Goal: Information Seeking & Learning: Learn about a topic

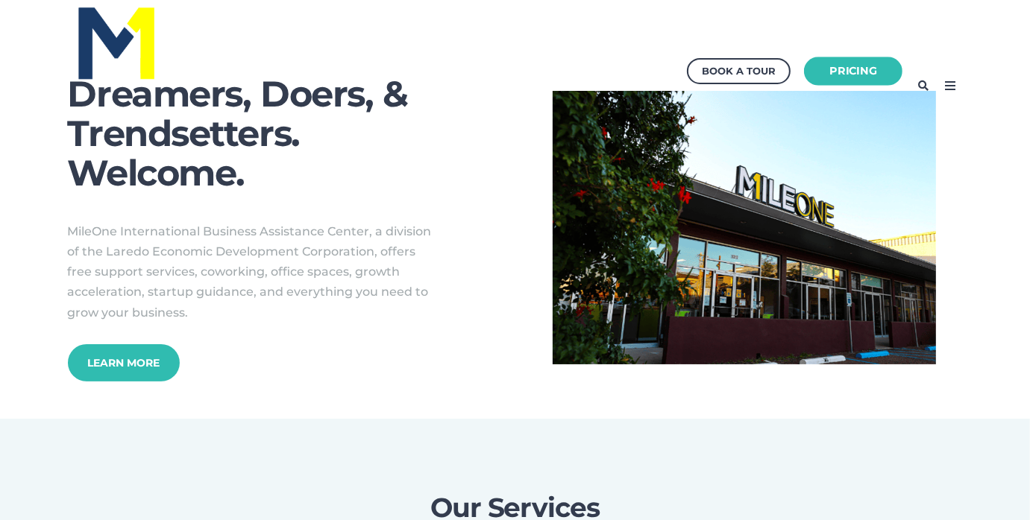
click at [869, 66] on link "Pricing" at bounding box center [853, 71] width 98 height 29
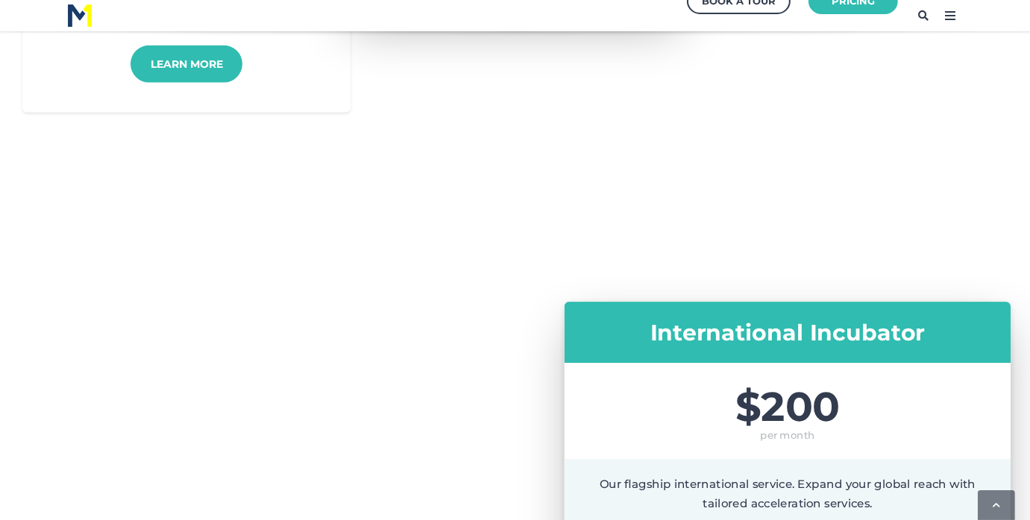
scroll to position [596, 0]
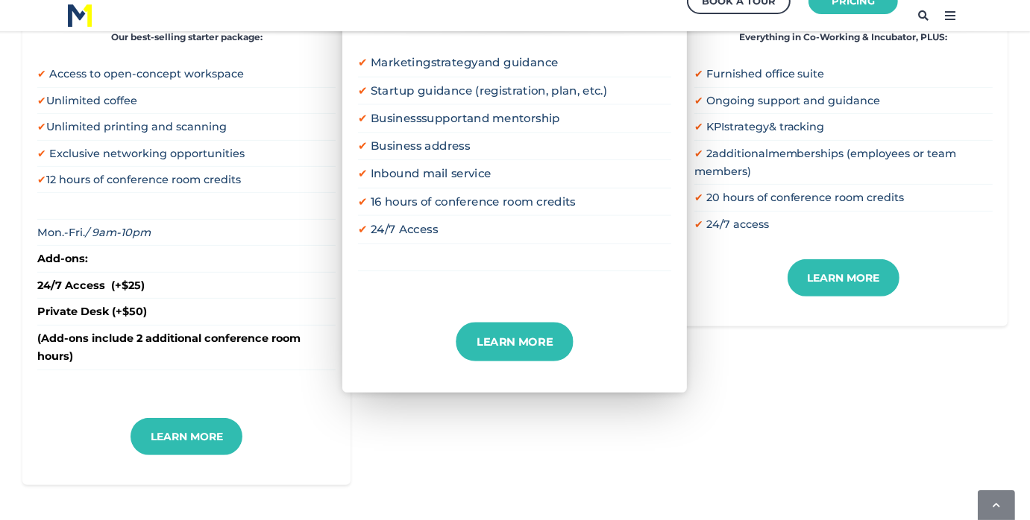
click at [811, 385] on div "Coworking $100 per month A collaborative space that combines professional ameni…" at bounding box center [514, 141] width 985 height 690
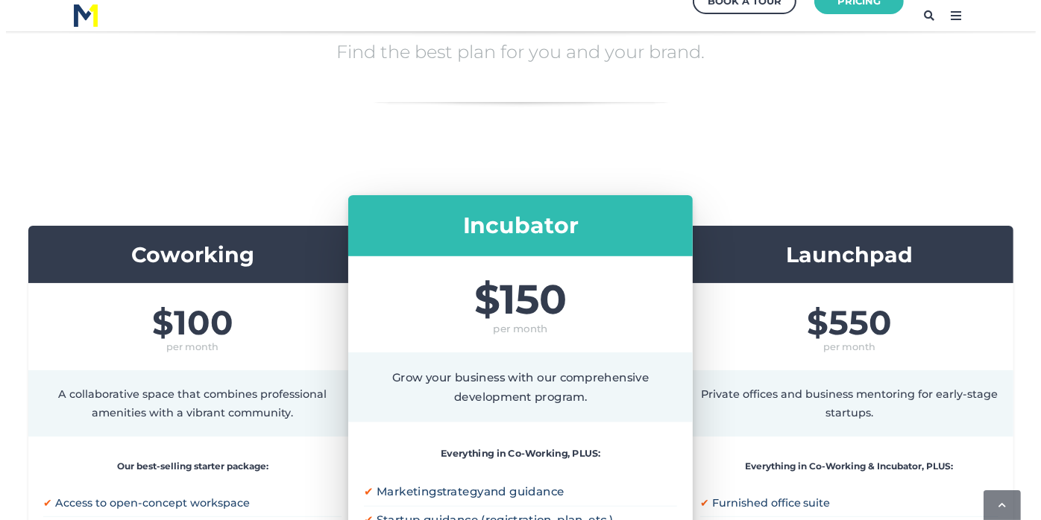
scroll to position [0, 0]
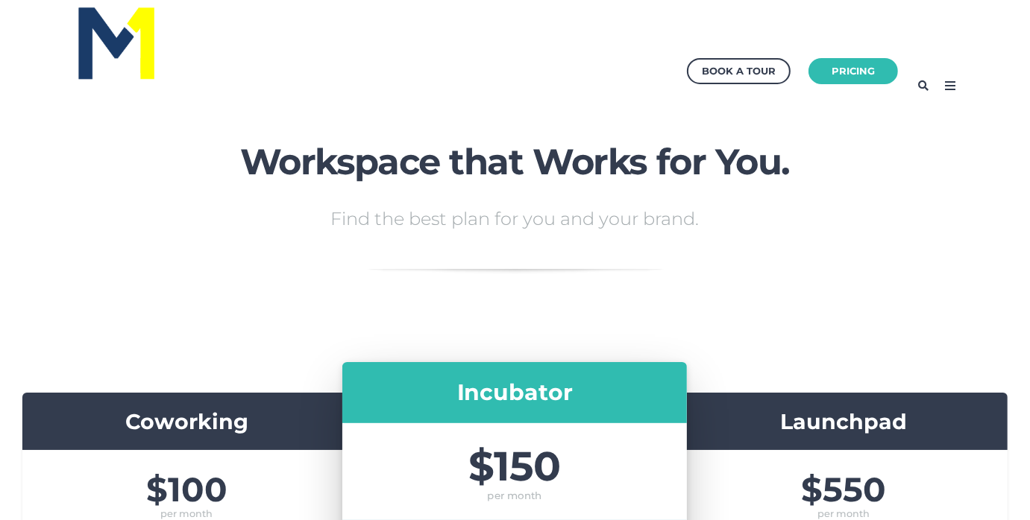
click at [950, 87] on icon at bounding box center [950, 86] width 24 height 24
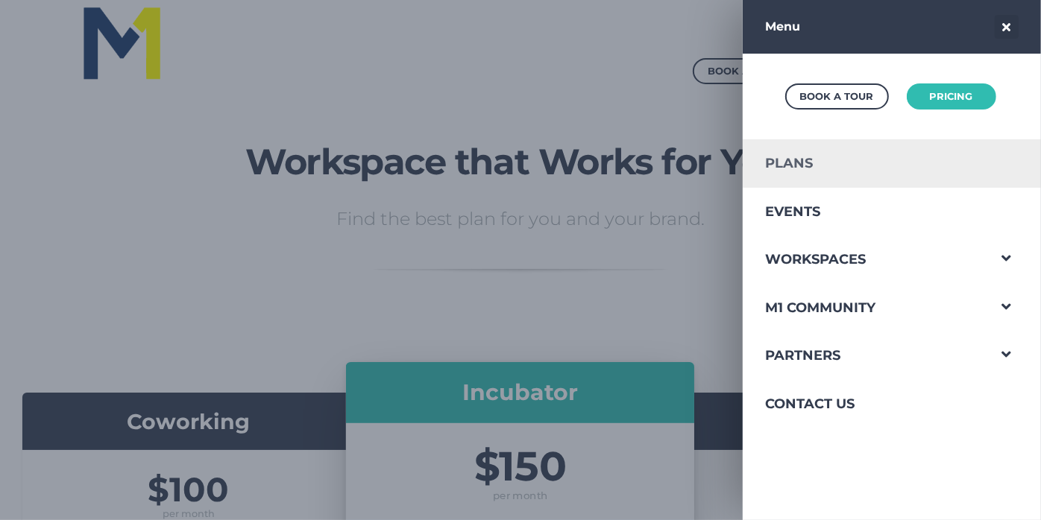
click at [811, 161] on link "Plans" at bounding box center [865, 163] width 245 height 48
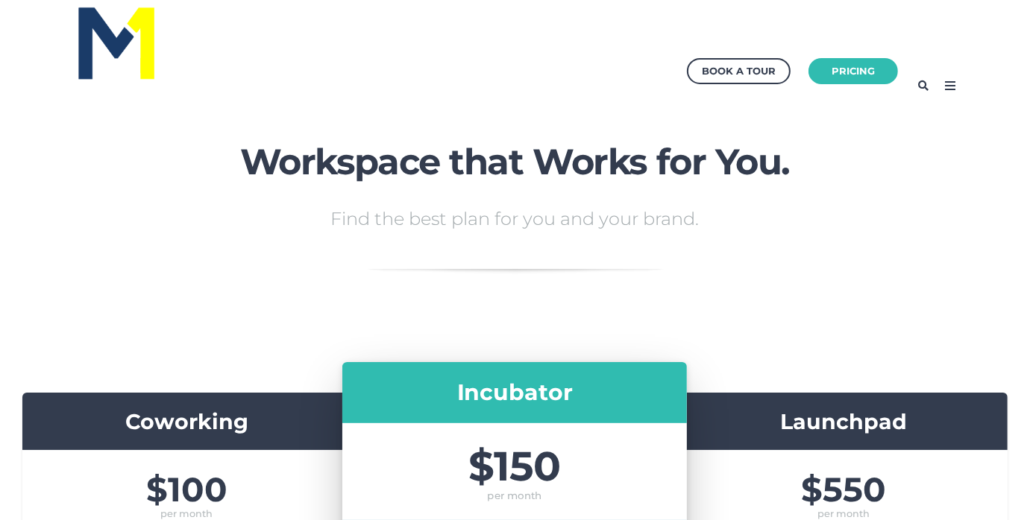
click at [952, 84] on icon at bounding box center [950, 86] width 24 height 24
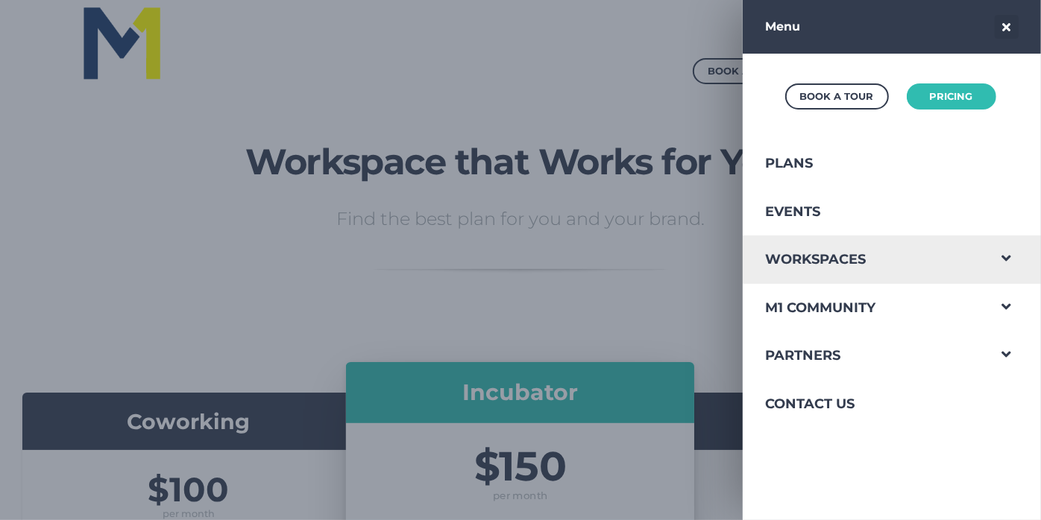
click at [992, 256] on span "Navigation Menu" at bounding box center [1006, 255] width 39 height 39
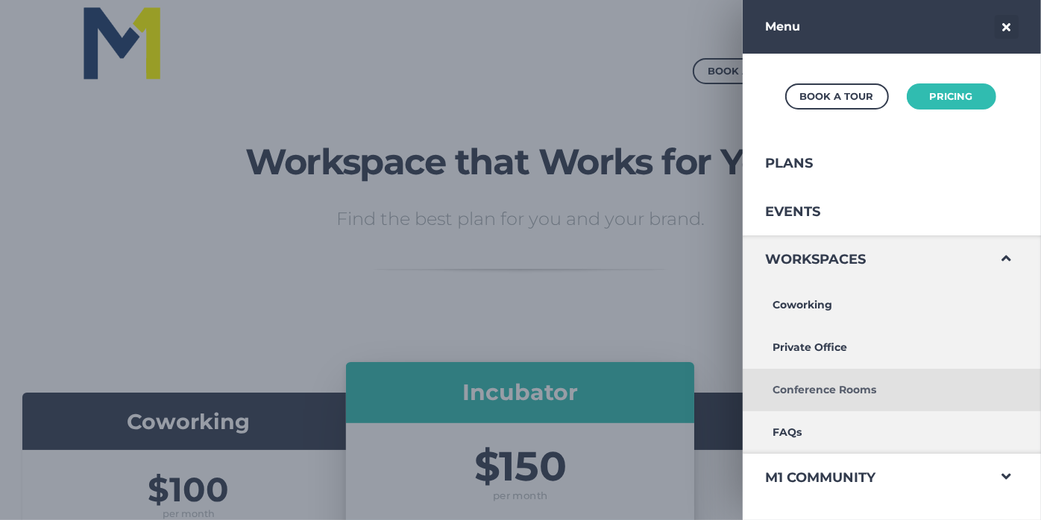
scroll to position [149, 0]
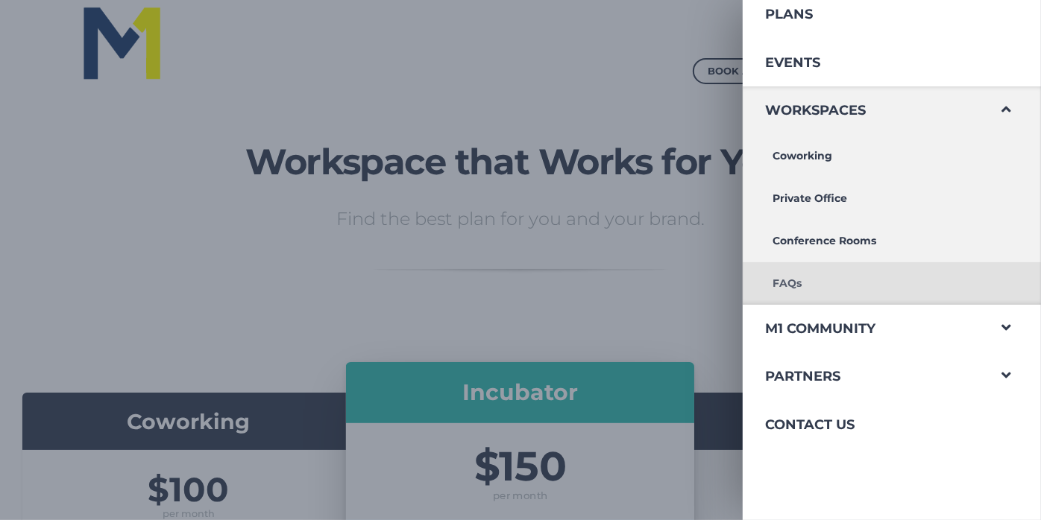
click at [796, 280] on link "FAQs" at bounding box center [865, 283] width 245 height 42
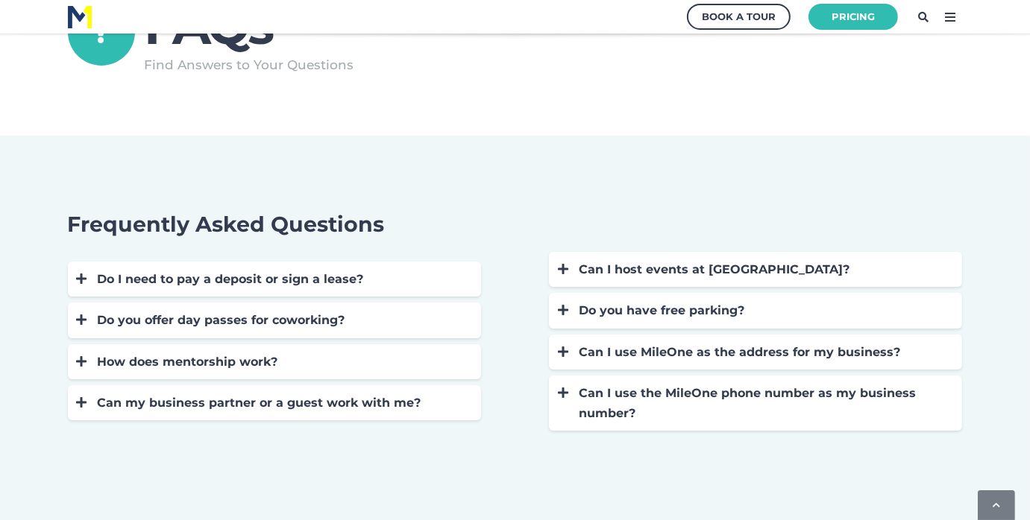
scroll to position [149, 0]
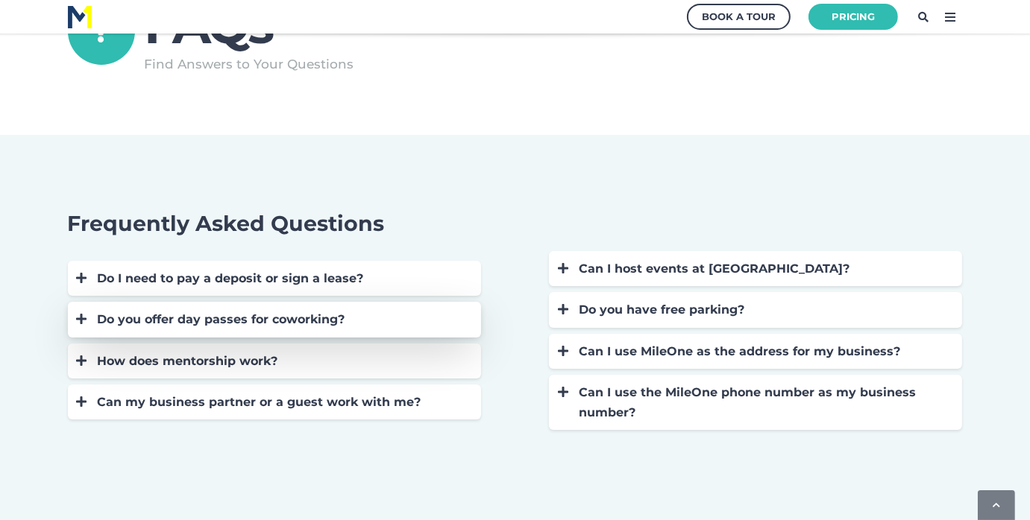
click at [79, 318] on icon at bounding box center [82, 319] width 10 height 12
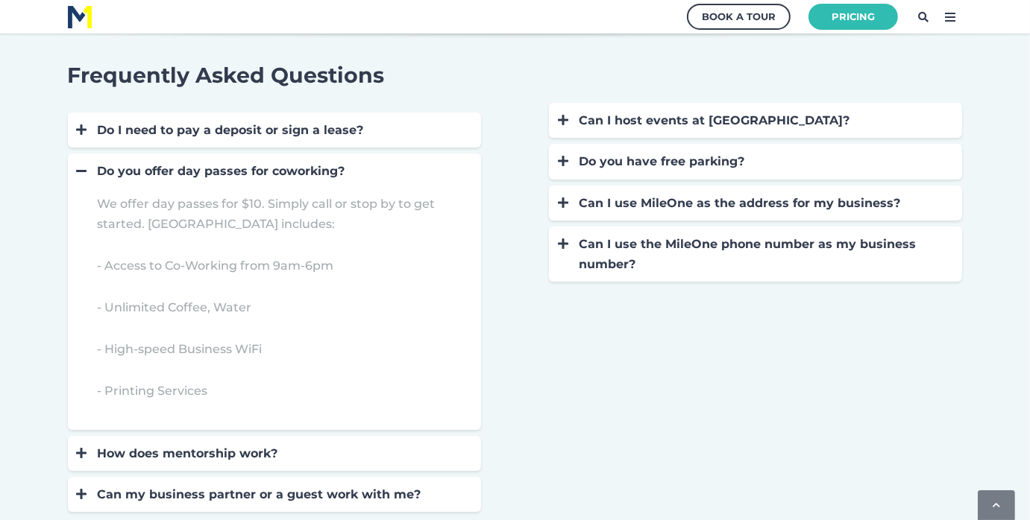
scroll to position [298, 0]
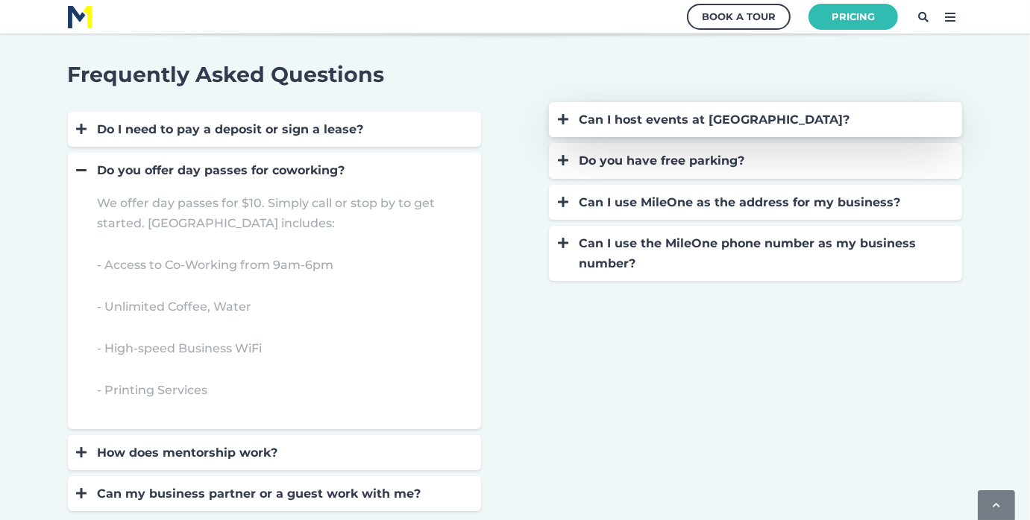
click at [564, 121] on icon at bounding box center [563, 119] width 10 height 12
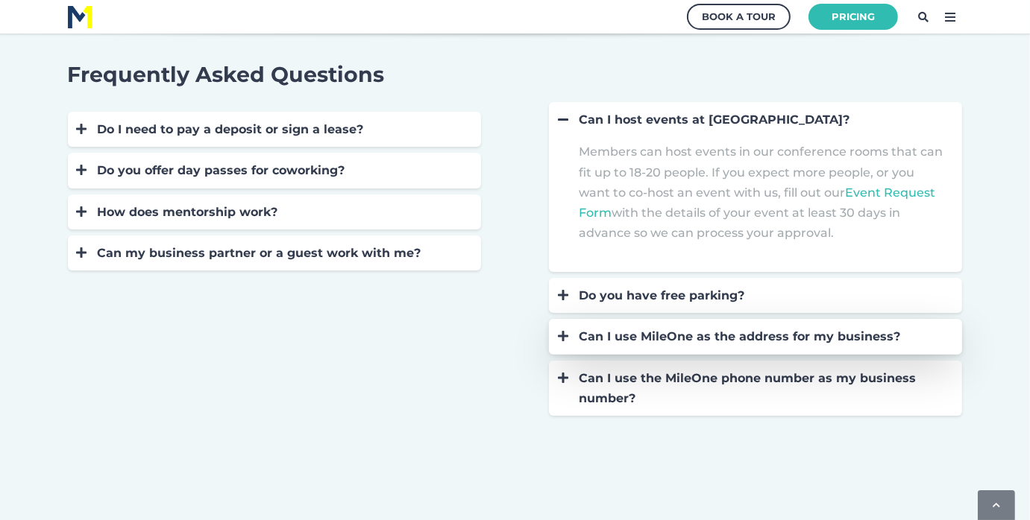
click at [563, 335] on icon at bounding box center [563, 336] width 10 height 12
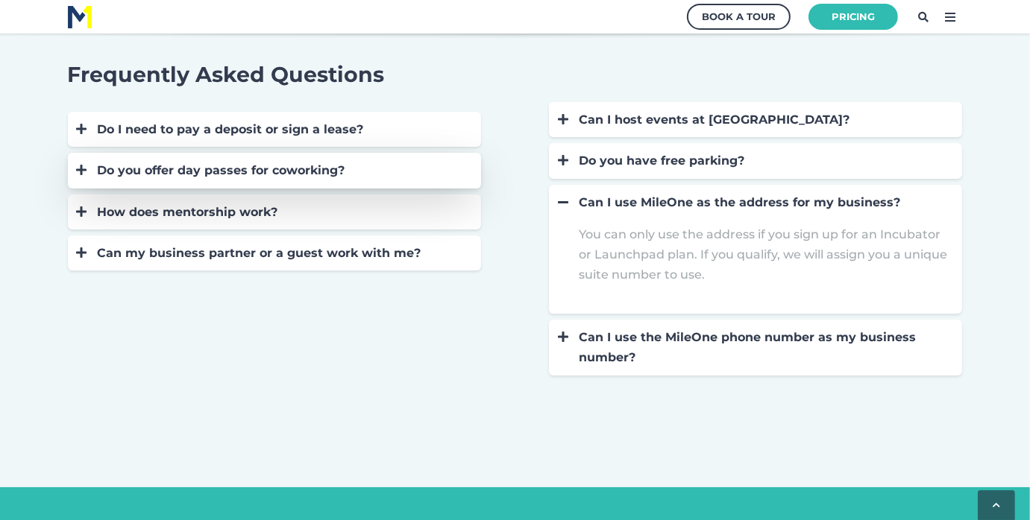
click at [80, 173] on icon at bounding box center [82, 170] width 10 height 12
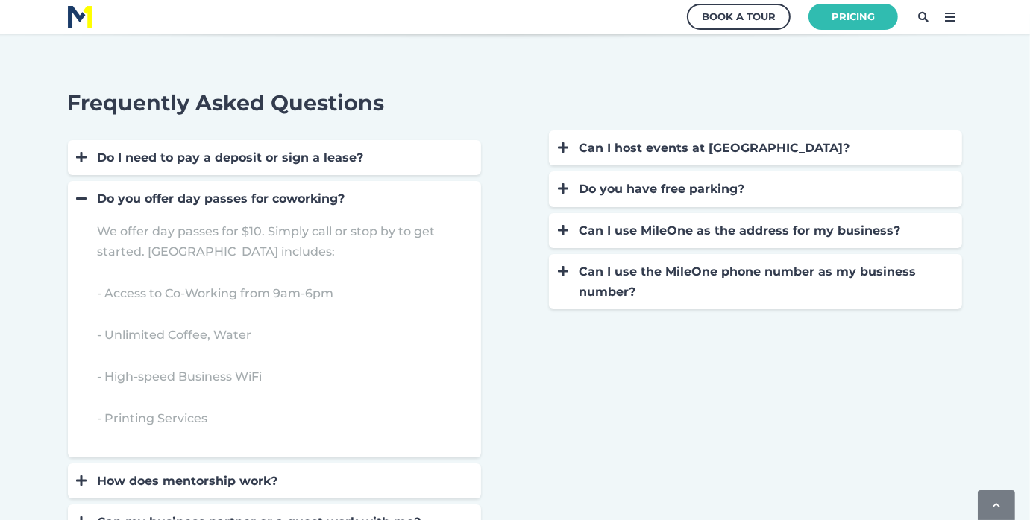
scroll to position [149, 0]
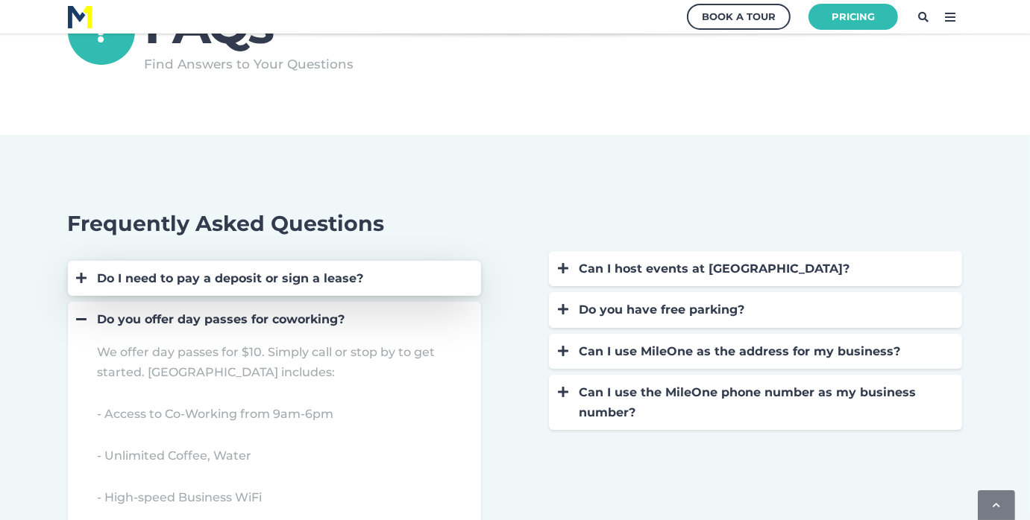
click at [81, 280] on icon at bounding box center [82, 278] width 10 height 12
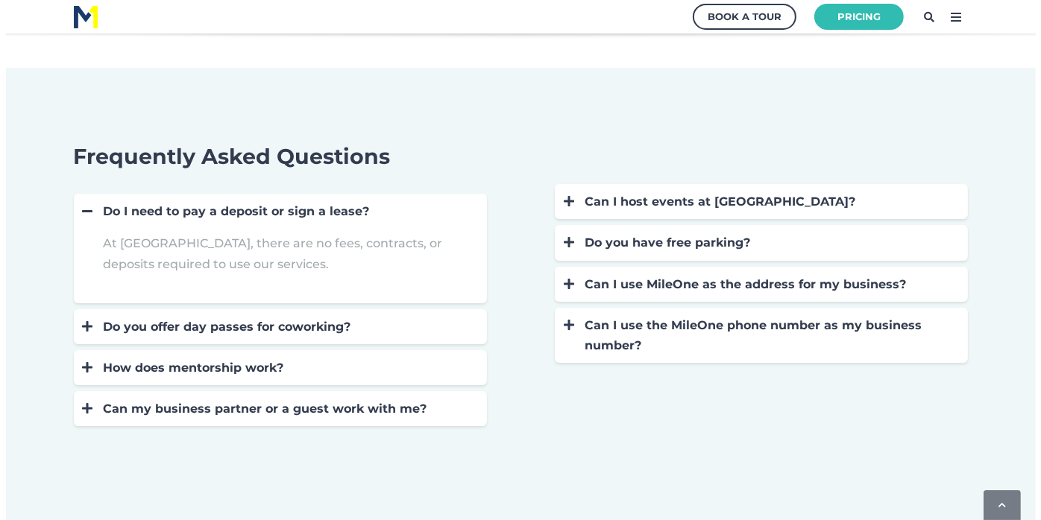
scroll to position [0, 0]
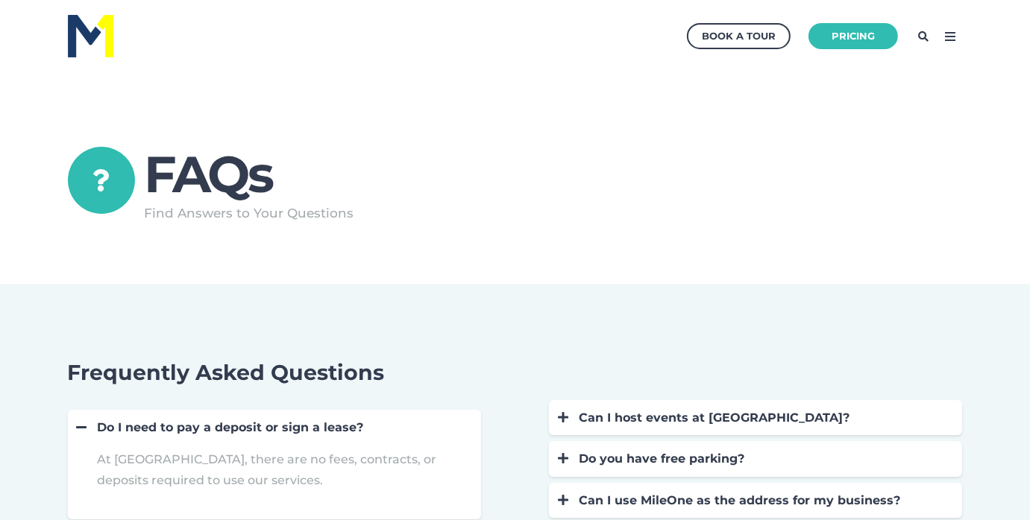
click at [945, 38] on icon at bounding box center [950, 37] width 24 height 24
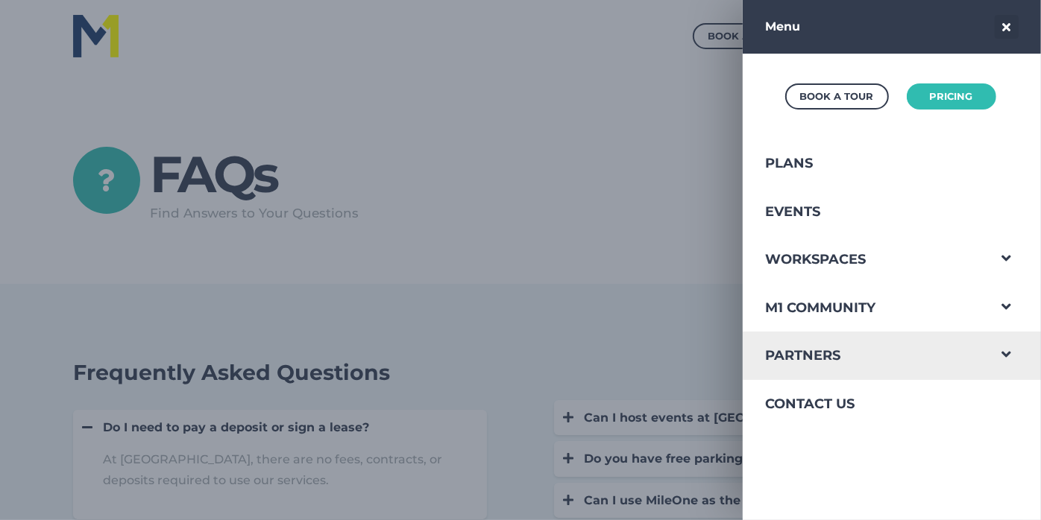
click at [990, 347] on span "Navigation Menu" at bounding box center [1006, 351] width 39 height 39
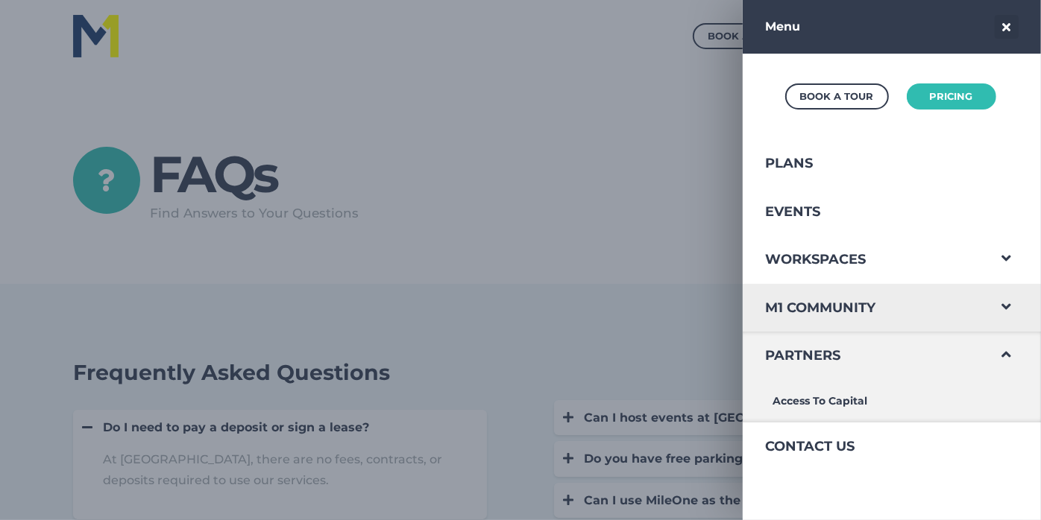
click at [993, 306] on span "Navigation Menu" at bounding box center [1006, 303] width 39 height 39
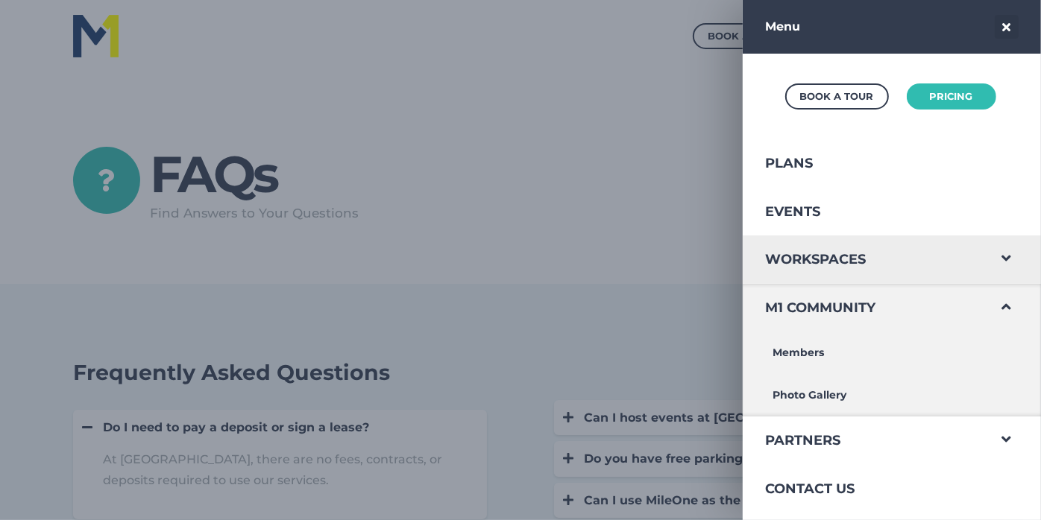
click at [992, 259] on span "Navigation Menu" at bounding box center [1006, 255] width 39 height 39
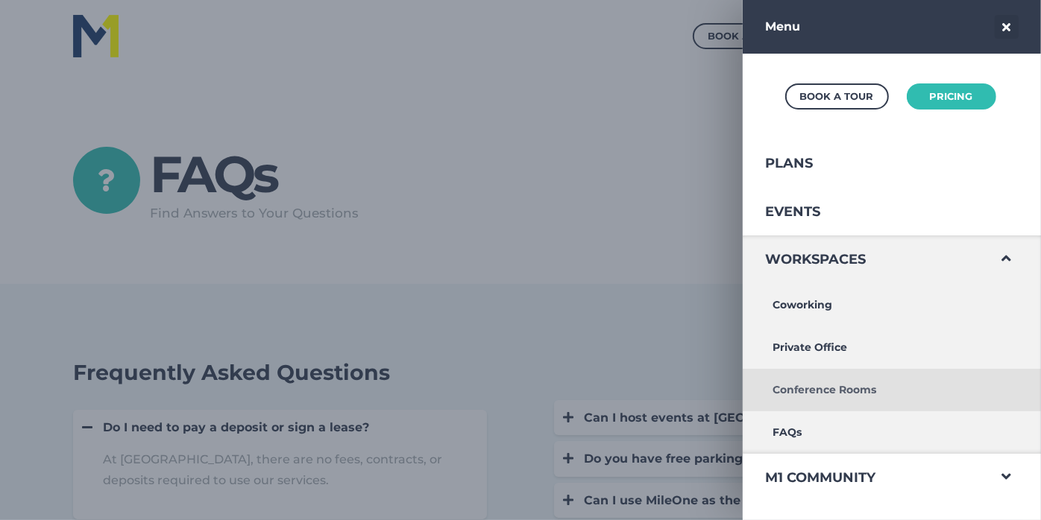
click at [847, 390] on link "Conference Rooms" at bounding box center [865, 390] width 245 height 42
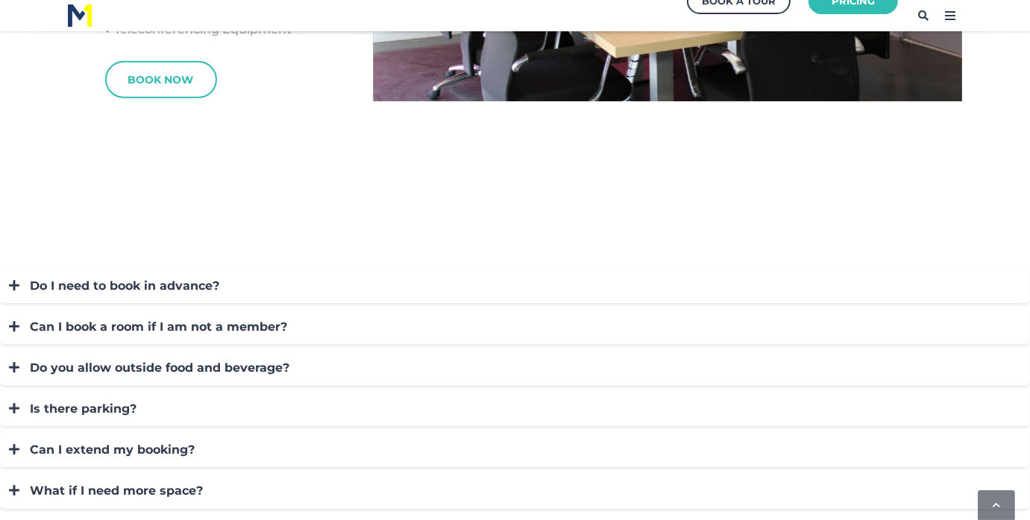
scroll to position [1193, 0]
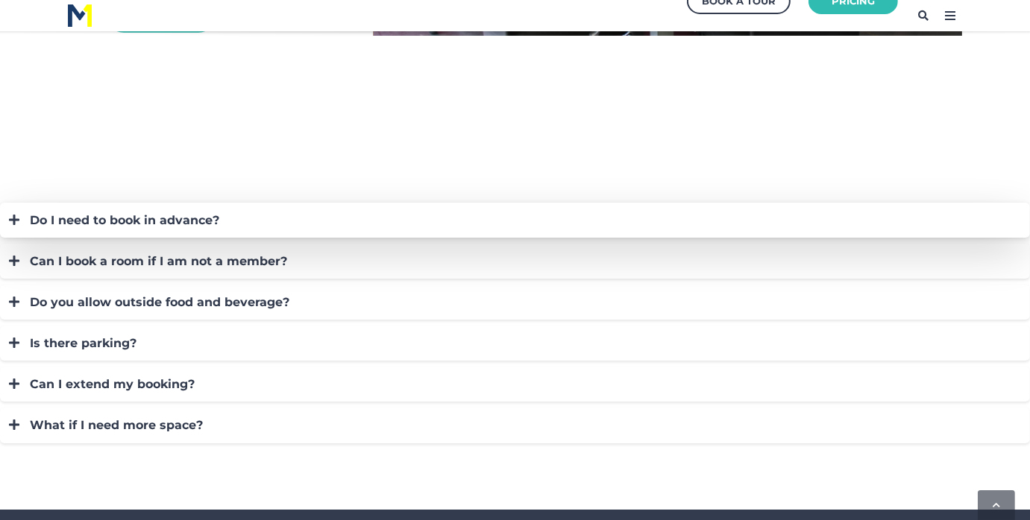
click at [10, 221] on icon at bounding box center [14, 220] width 10 height 12
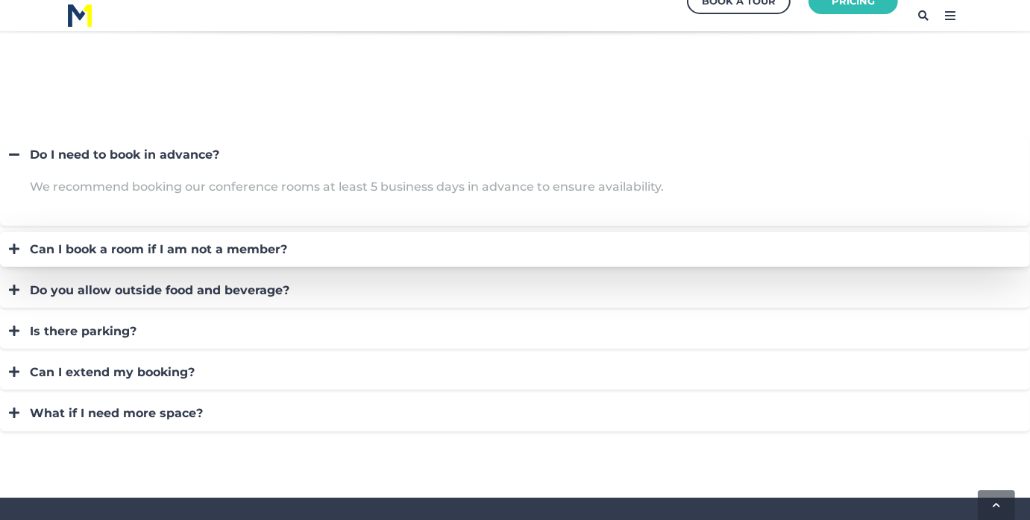
scroll to position [1267, 0]
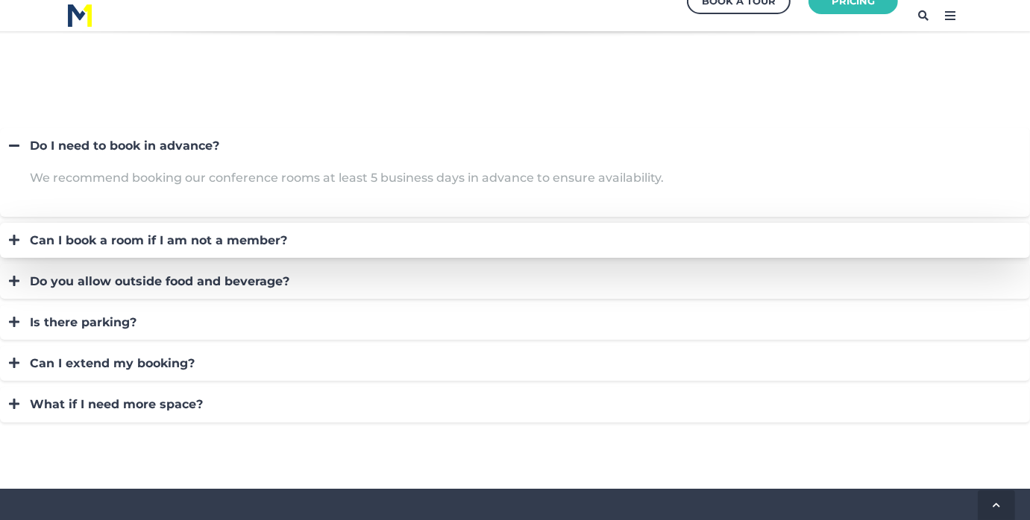
click at [15, 240] on icon at bounding box center [14, 240] width 10 height 12
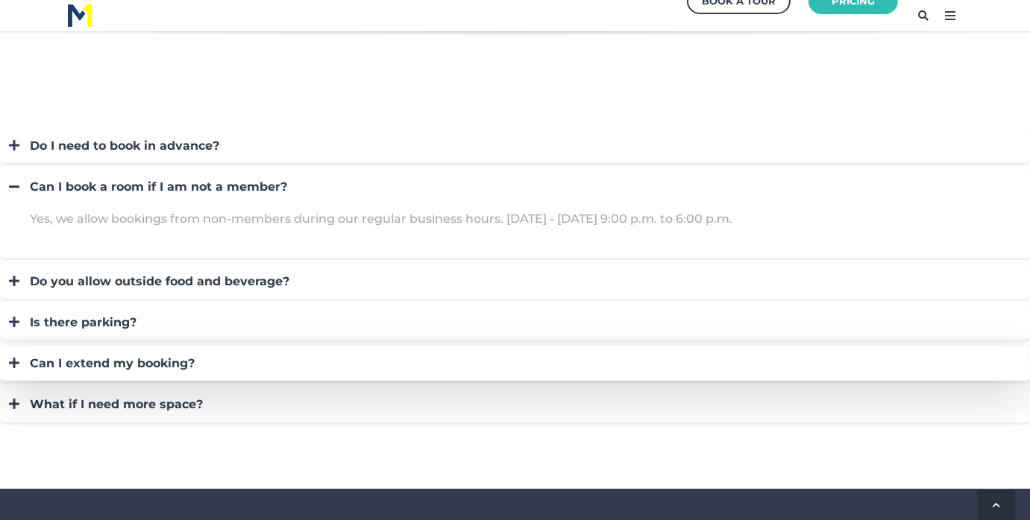
click at [14, 367] on icon at bounding box center [14, 363] width 10 height 12
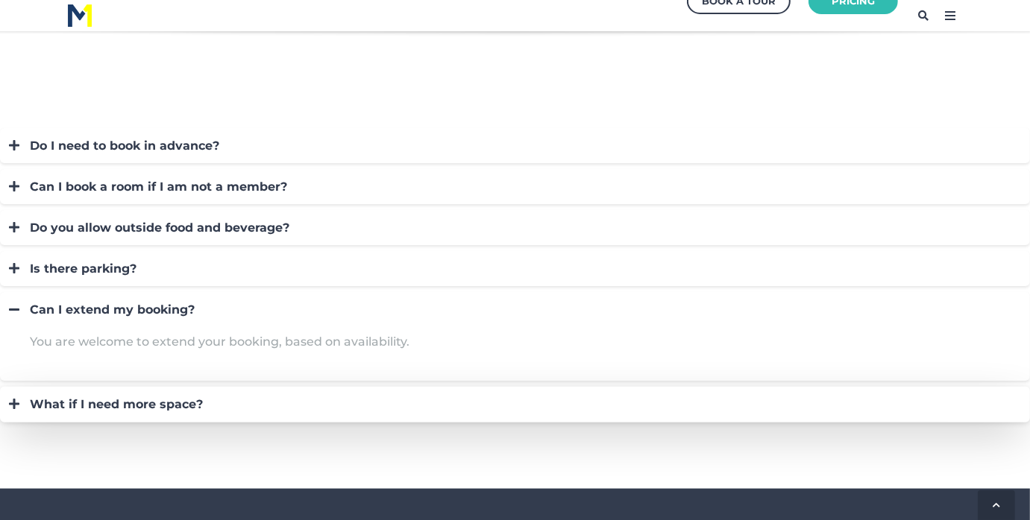
click at [16, 406] on icon at bounding box center [14, 404] width 10 height 12
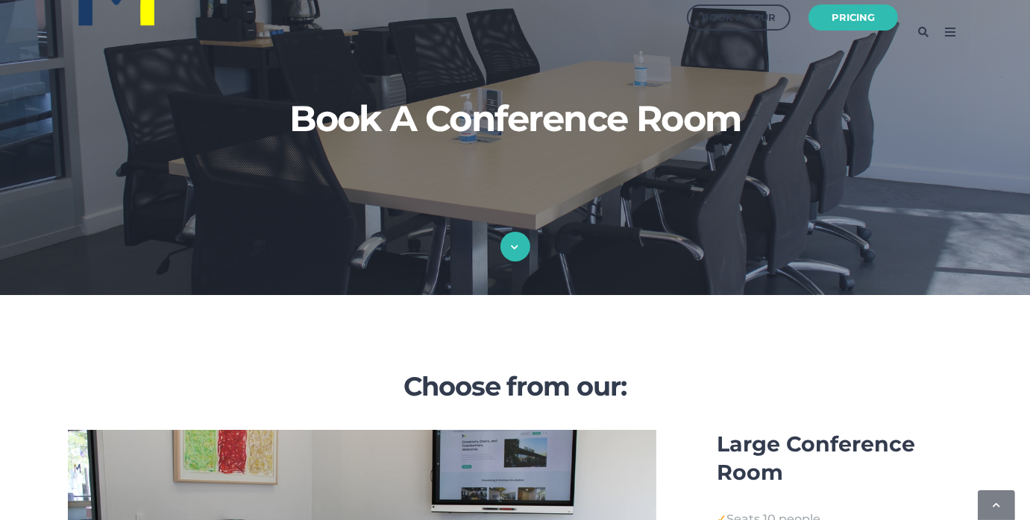
scroll to position [0, 0]
